Goal: Task Accomplishment & Management: Manage account settings

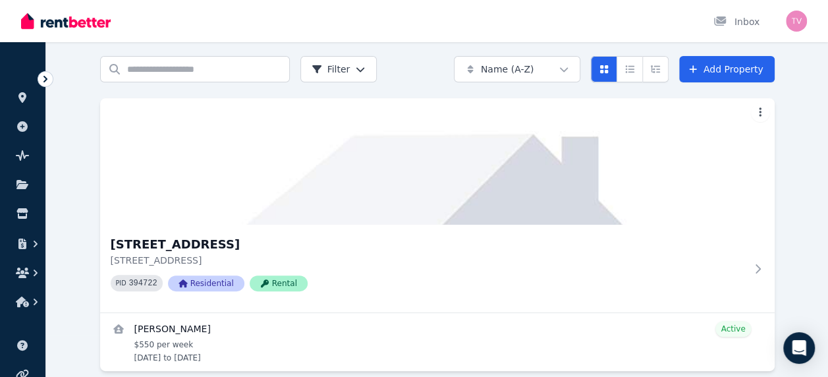
scroll to position [59, 0]
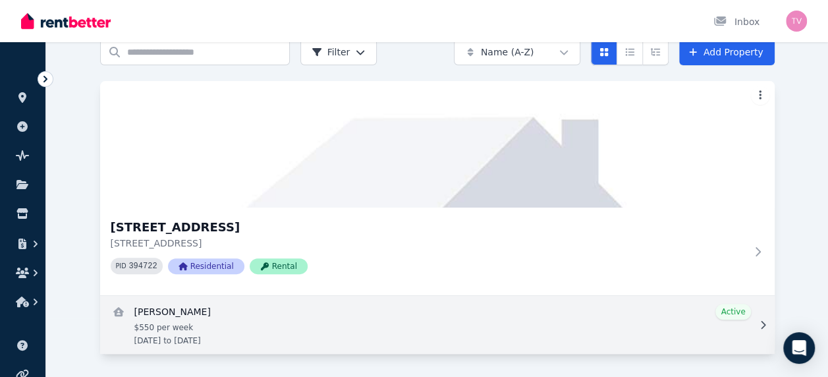
click at [182, 307] on link "View details for Graham MacAlpine" at bounding box center [437, 325] width 674 height 58
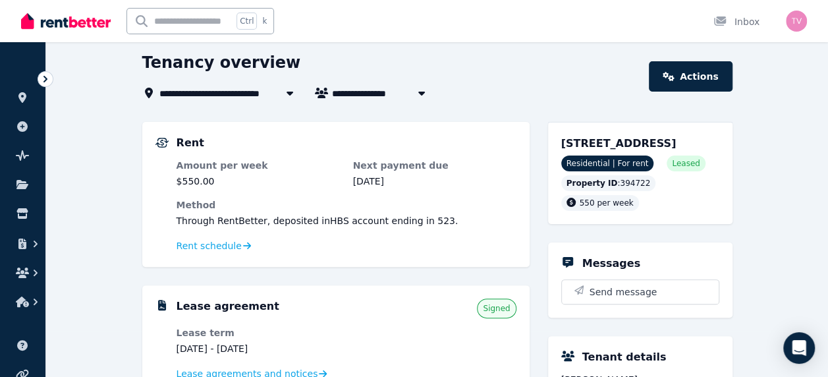
scroll to position [42, 0]
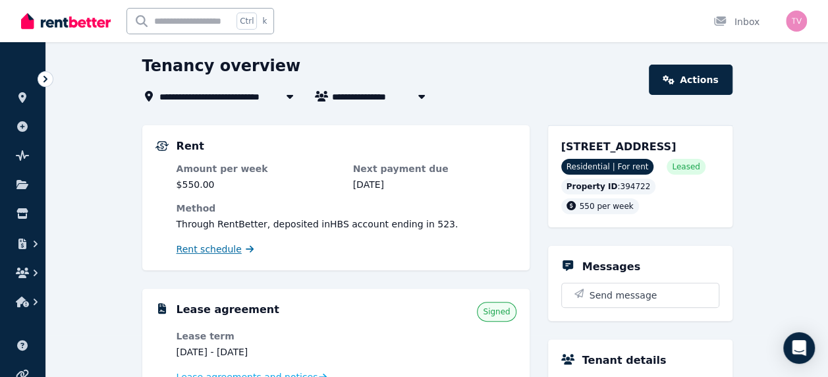
click at [217, 247] on span "Rent schedule" at bounding box center [209, 248] width 65 height 13
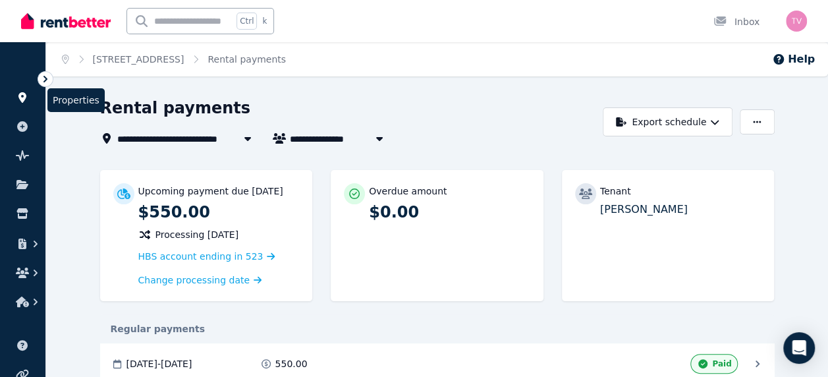
click at [24, 96] on icon at bounding box center [22, 97] width 8 height 11
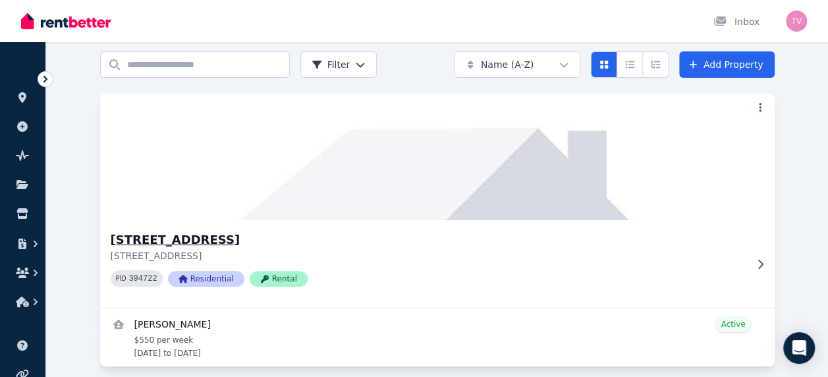
scroll to position [59, 0]
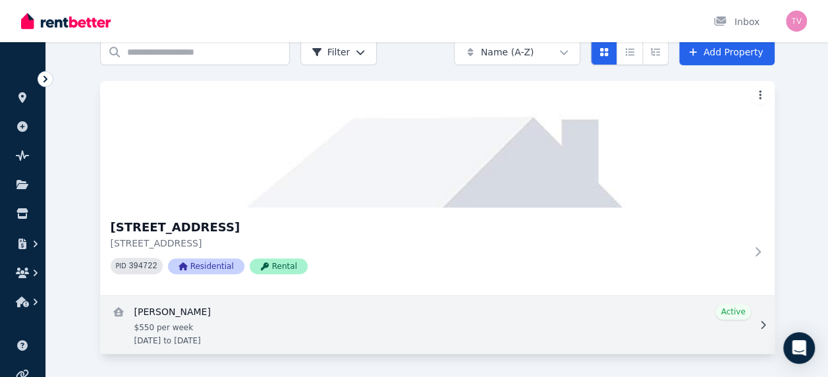
click at [208, 310] on link "View details for Graham MacAlpine" at bounding box center [437, 325] width 674 height 58
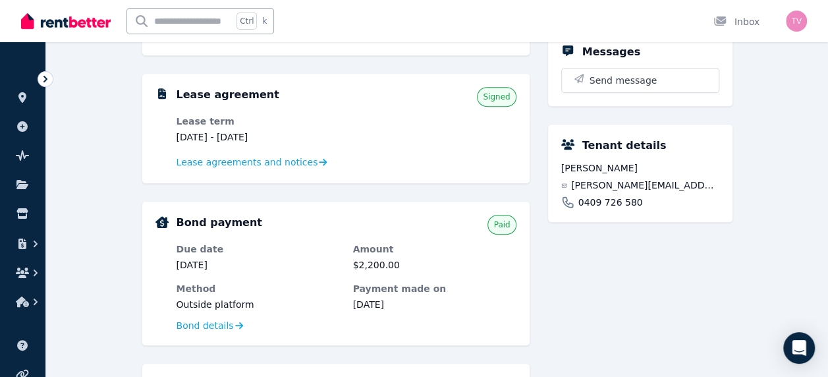
scroll to position [240, 0]
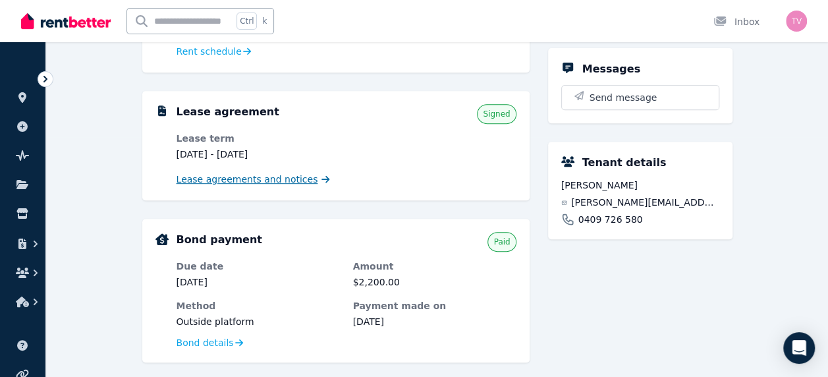
click at [269, 184] on span "Lease agreements and notices" at bounding box center [248, 179] width 142 height 13
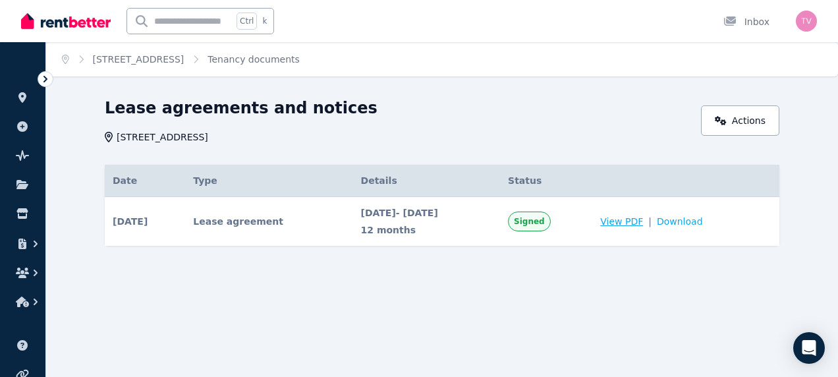
click at [626, 225] on span "View PDF" at bounding box center [621, 221] width 43 height 13
click at [190, 312] on div "Home [STREET_ADDRESS] Spring Tenancy documents Lease agreements and notices [ST…" at bounding box center [419, 188] width 838 height 377
click at [28, 90] on link at bounding box center [23, 97] width 24 height 21
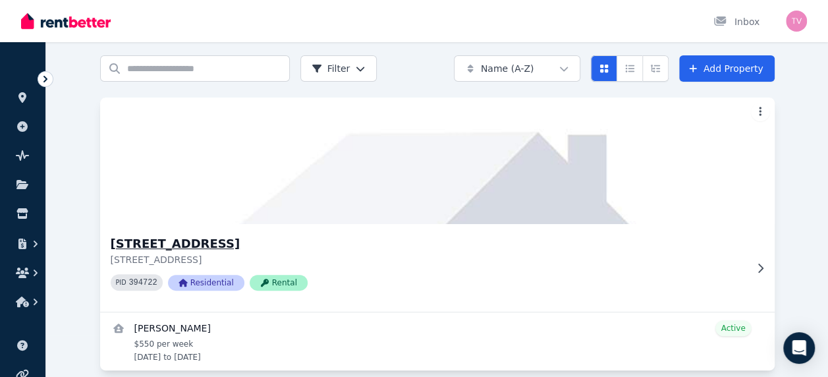
scroll to position [59, 0]
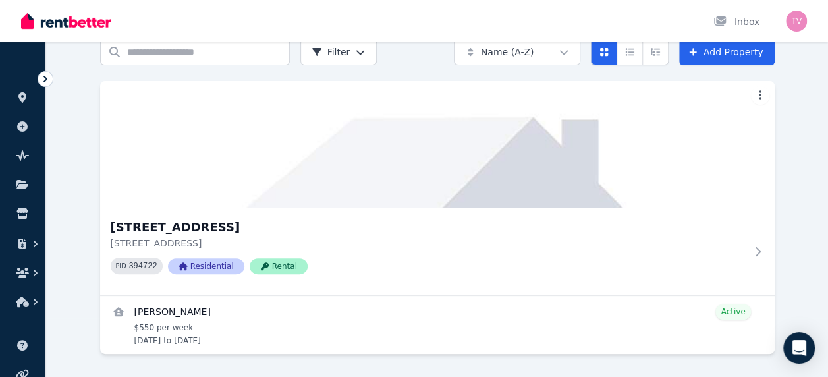
click at [49, 82] on icon at bounding box center [45, 78] width 13 height 13
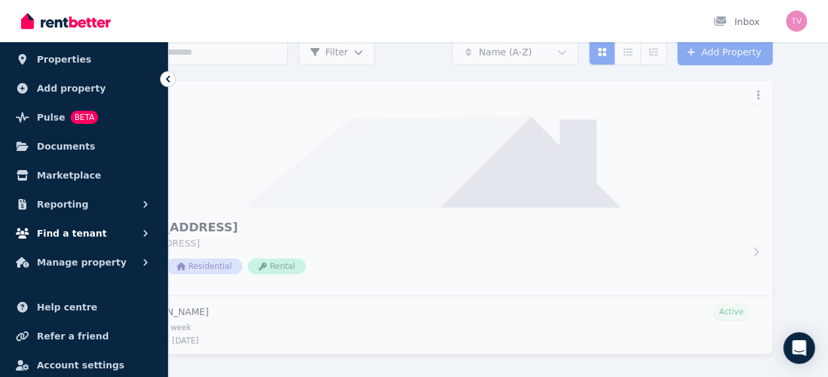
scroll to position [79, 0]
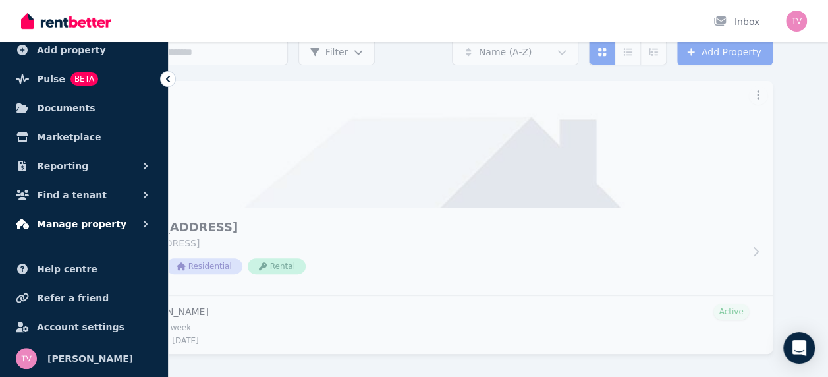
click at [67, 220] on span "Manage property" at bounding box center [82, 224] width 90 height 16
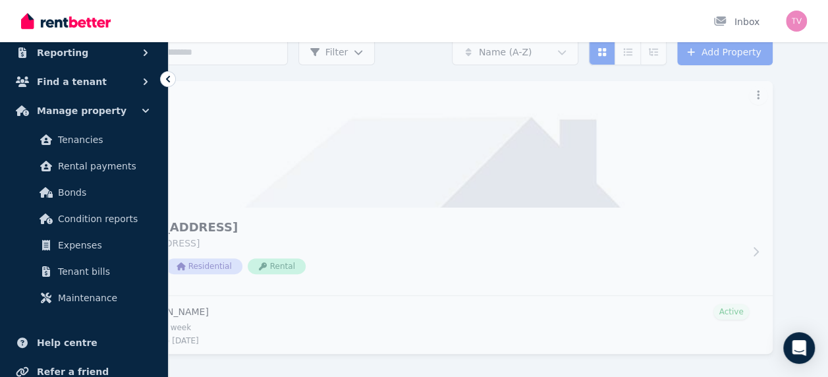
scroll to position [211, 0]
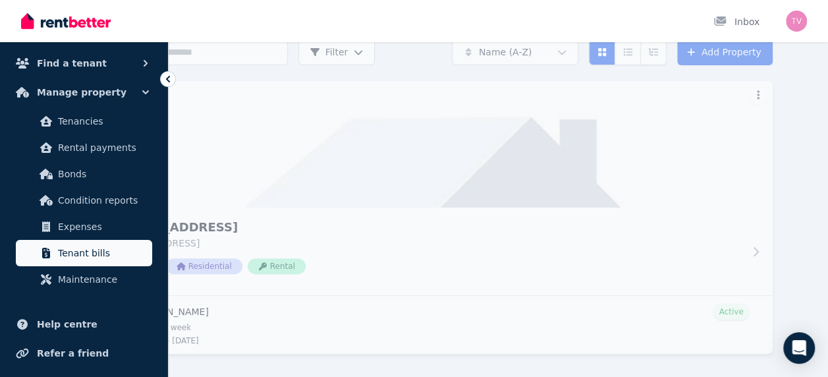
click at [86, 252] on span "Tenant bills" at bounding box center [102, 253] width 89 height 16
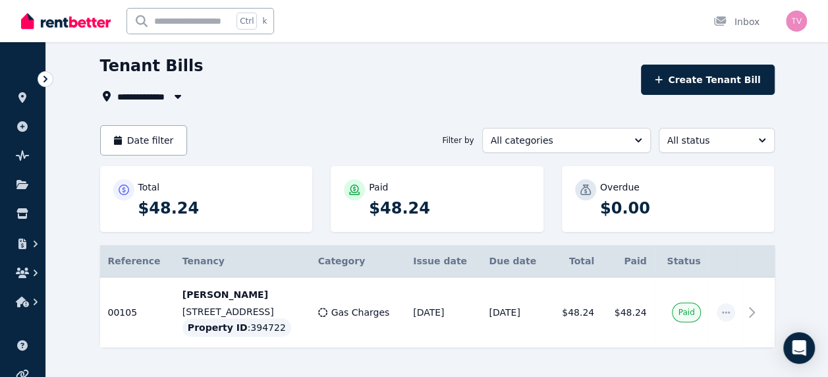
scroll to position [59, 0]
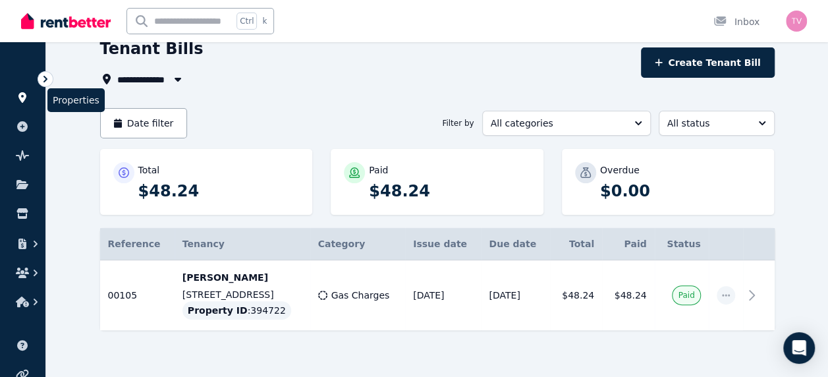
click at [21, 99] on icon at bounding box center [22, 97] width 8 height 11
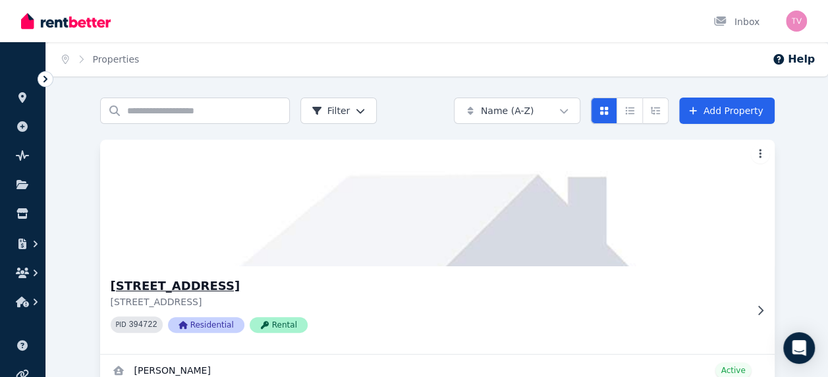
scroll to position [59, 0]
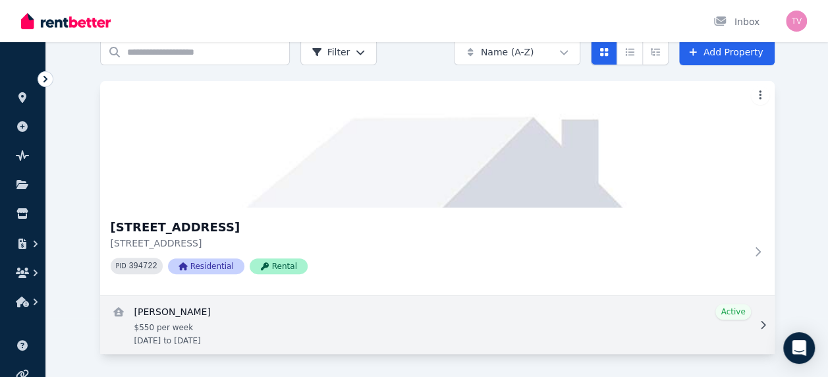
click at [195, 324] on link "View details for Graham MacAlpine" at bounding box center [437, 325] width 674 height 58
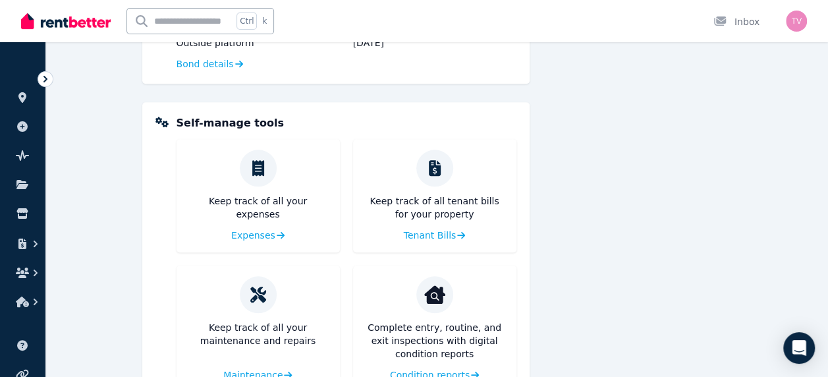
scroll to position [569, 0]
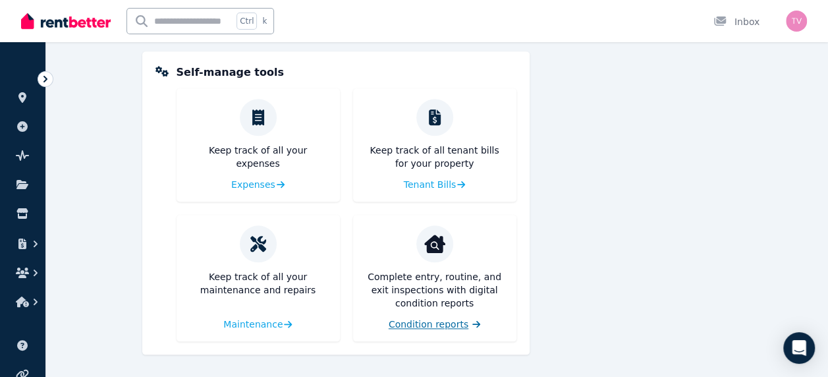
click at [451, 322] on span "Condition reports" at bounding box center [429, 323] width 80 height 13
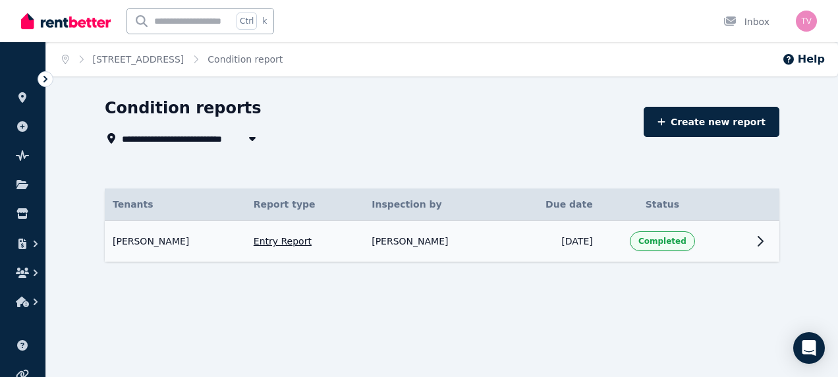
click at [553, 236] on td "[DATE]" at bounding box center [552, 241] width 96 height 41
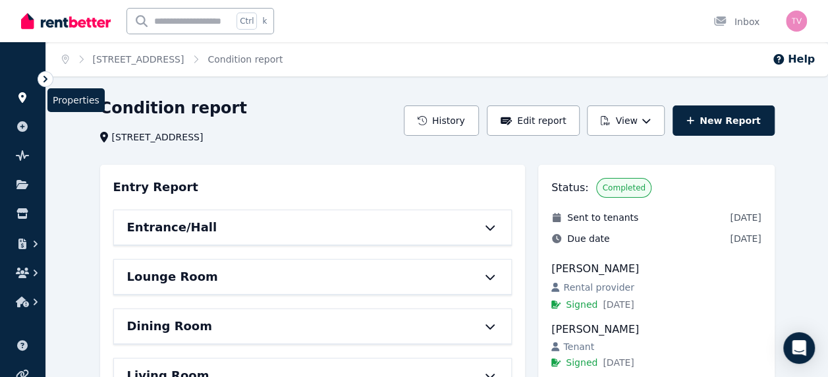
click at [21, 101] on icon at bounding box center [22, 97] width 8 height 11
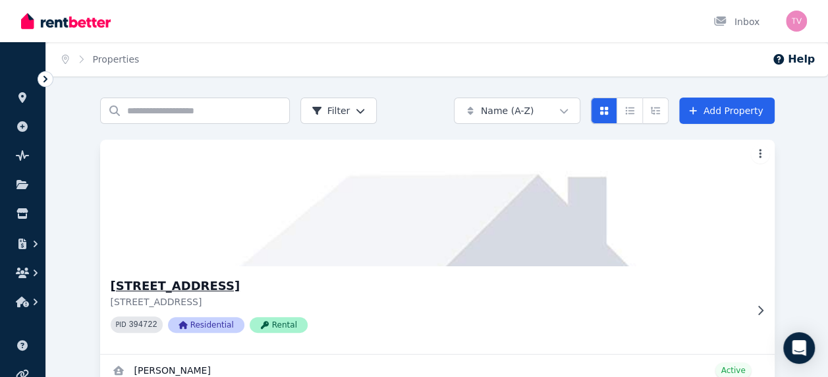
click at [750, 153] on img at bounding box center [437, 202] width 708 height 133
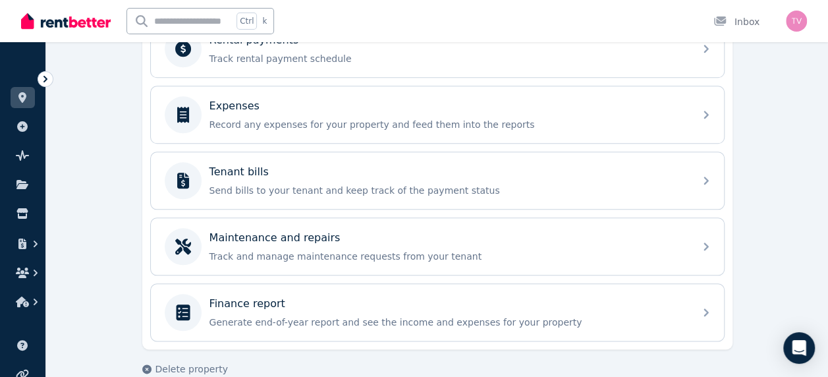
scroll to position [593, 0]
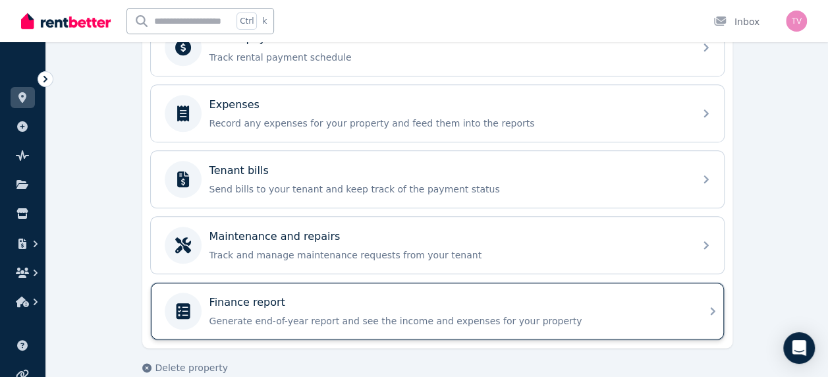
click at [279, 314] on p "Generate end-of-year report and see the income and expenses for your property" at bounding box center [447, 320] width 477 height 13
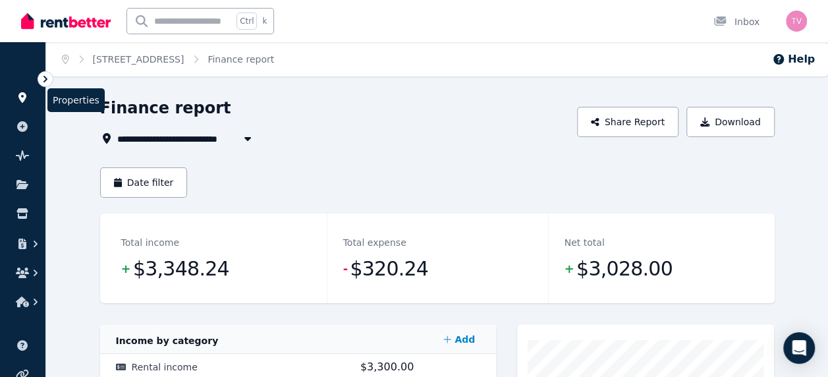
click at [17, 99] on icon at bounding box center [22, 97] width 13 height 11
